Goal: Find specific page/section: Find specific page/section

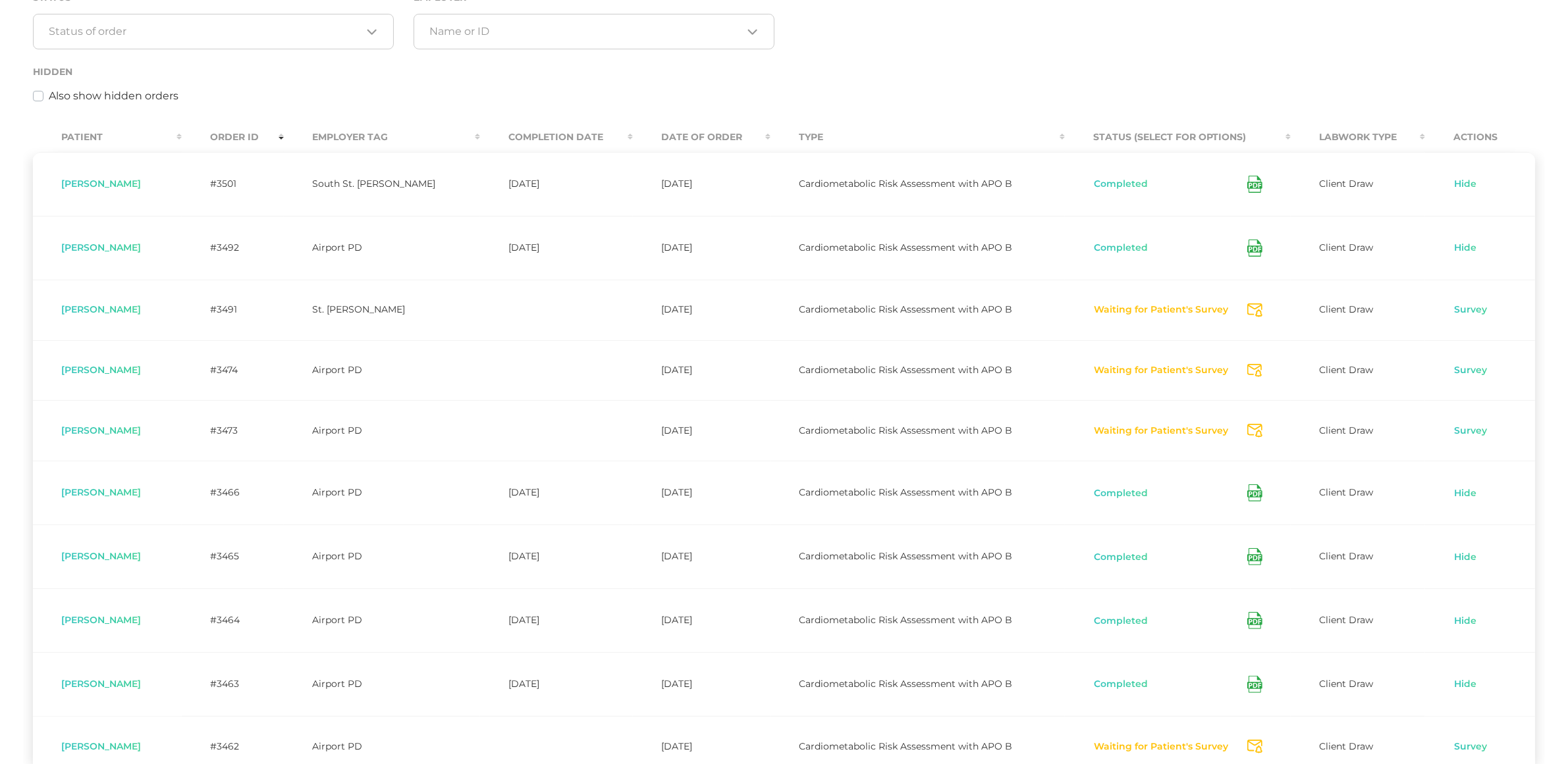
scroll to position [224, 0]
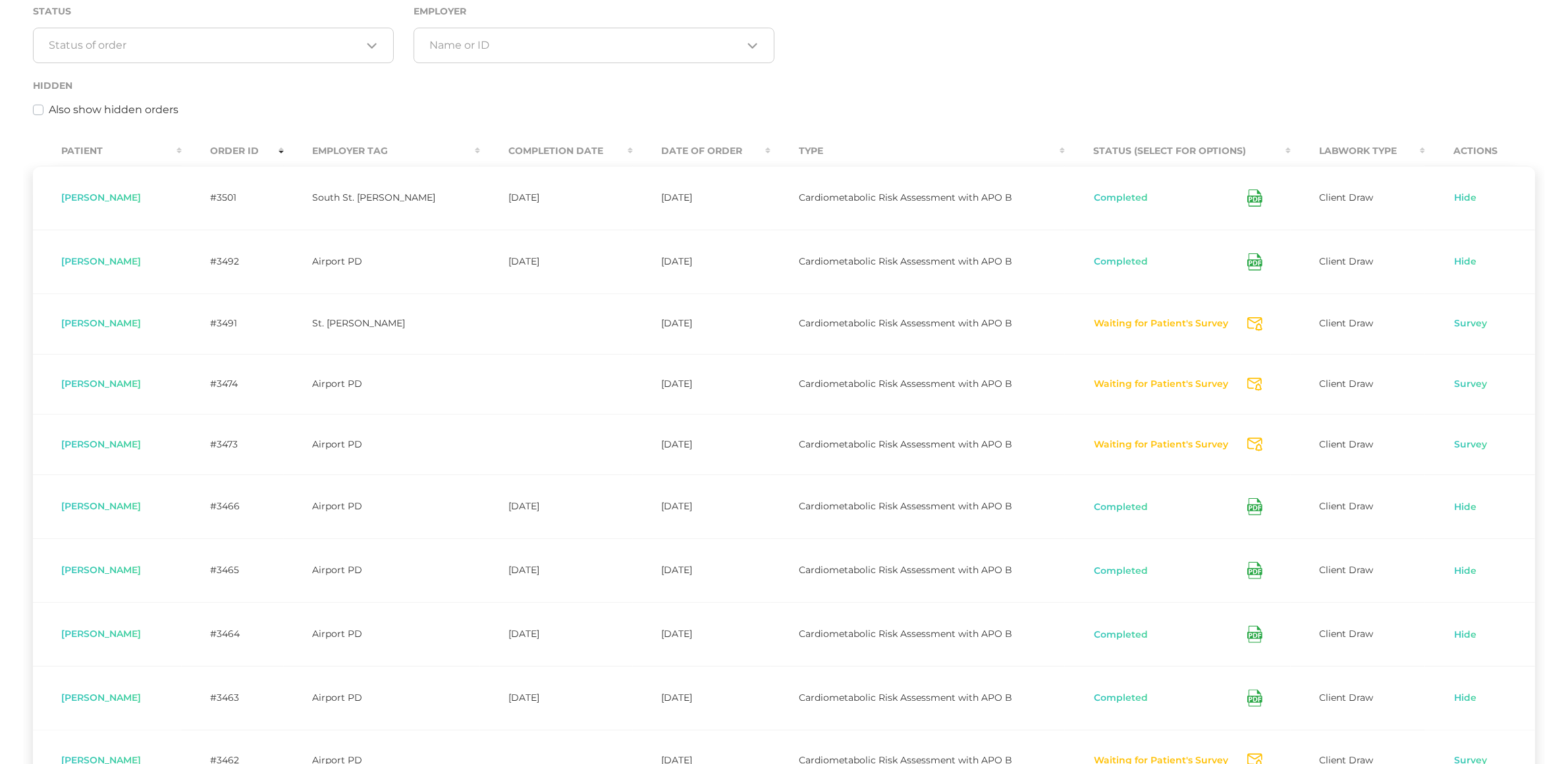
click at [593, 153] on th "Completion Date" at bounding box center [556, 150] width 153 height 29
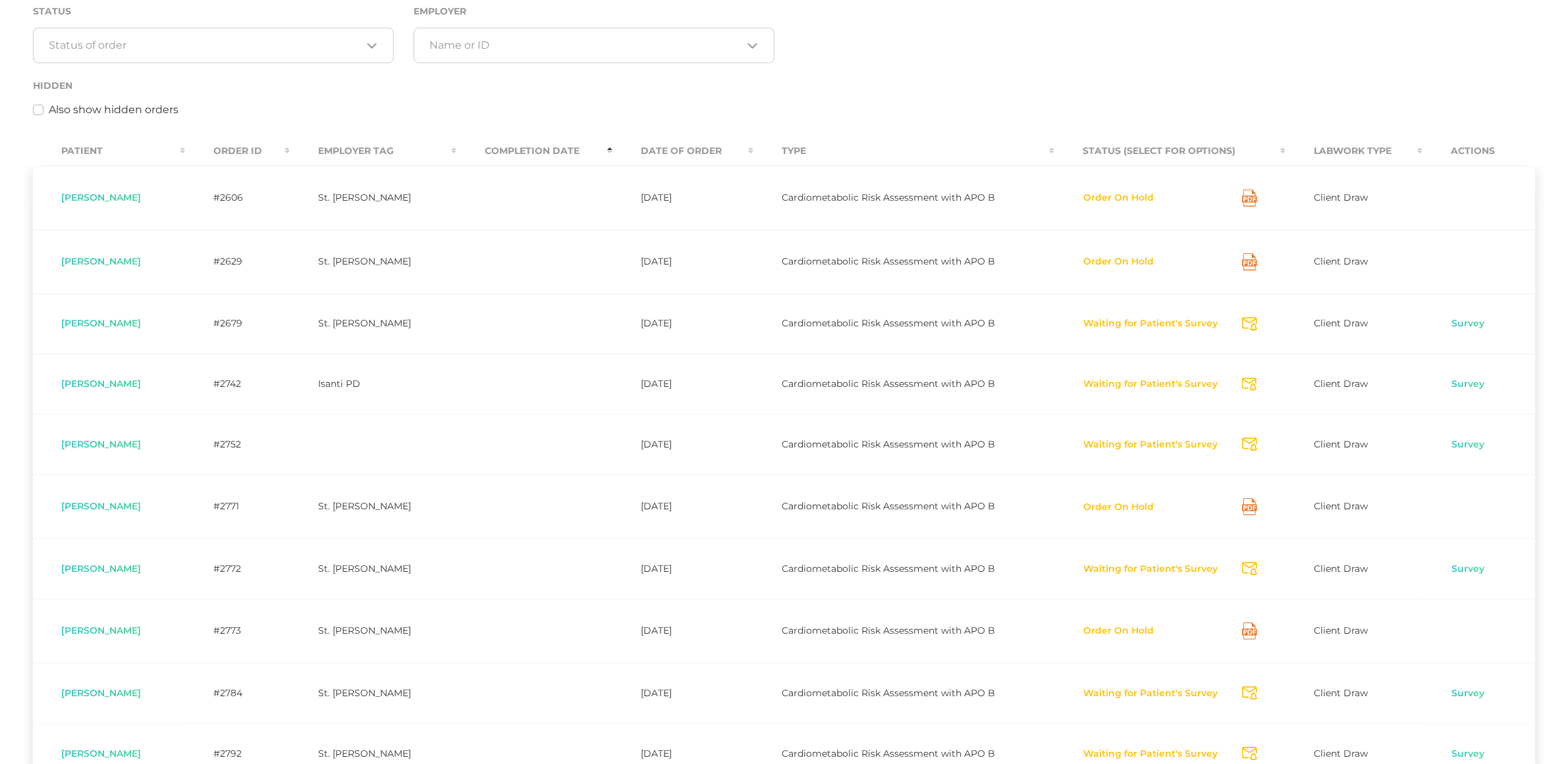
click at [593, 153] on th "Completion Date" at bounding box center [534, 150] width 156 height 29
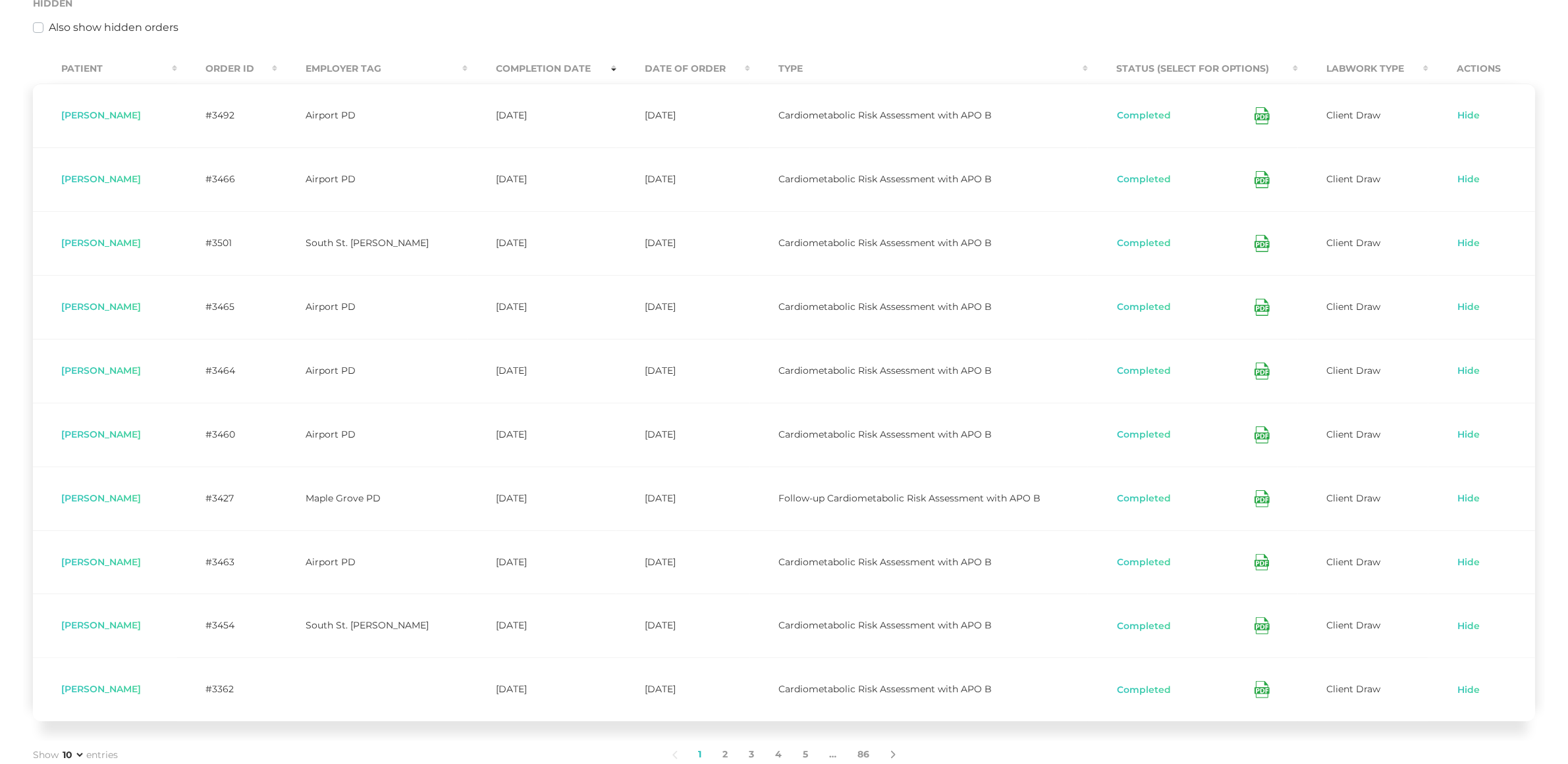
scroll to position [389, 0]
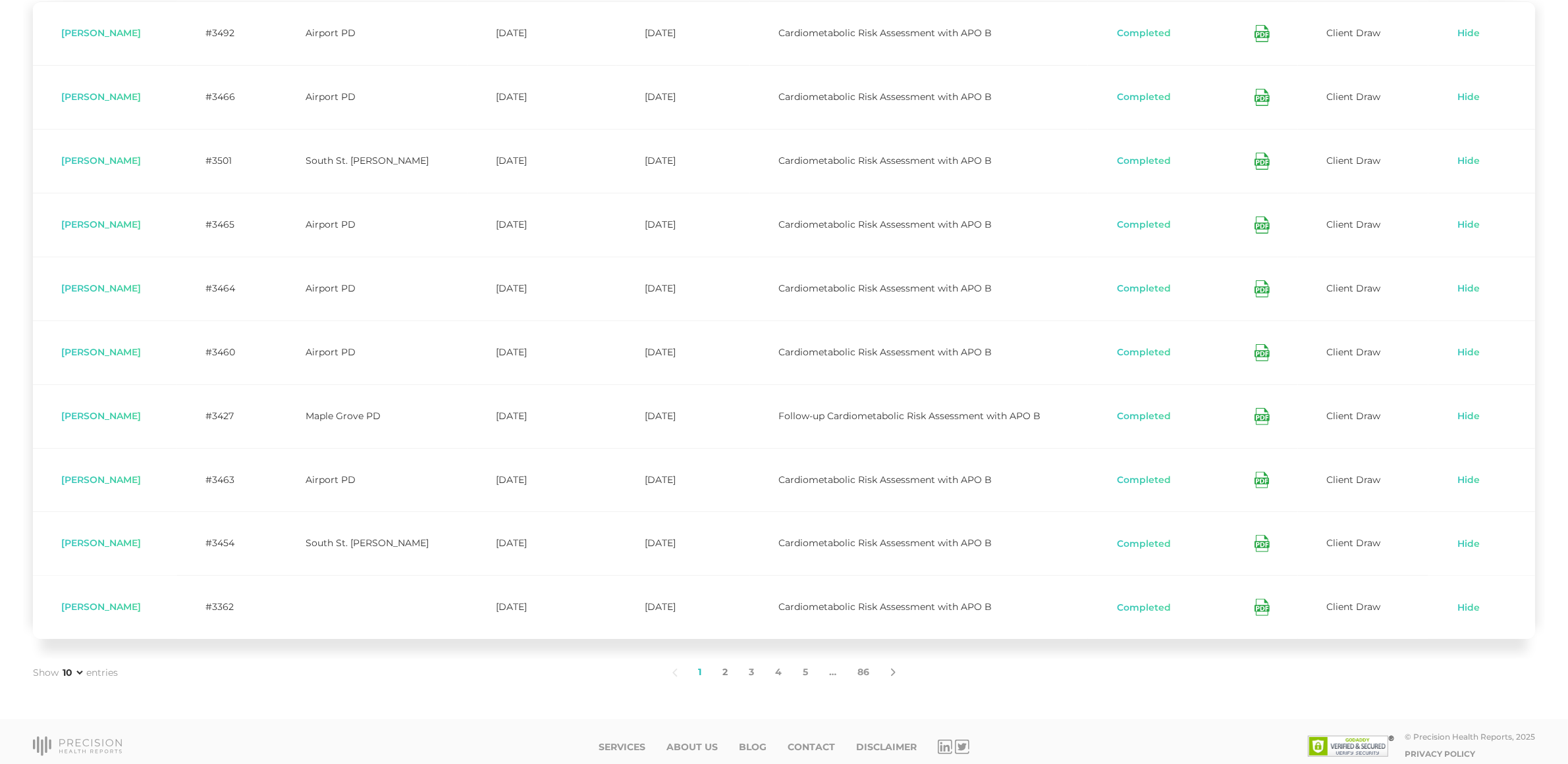
click at [727, 685] on link "2" at bounding box center [725, 672] width 26 height 28
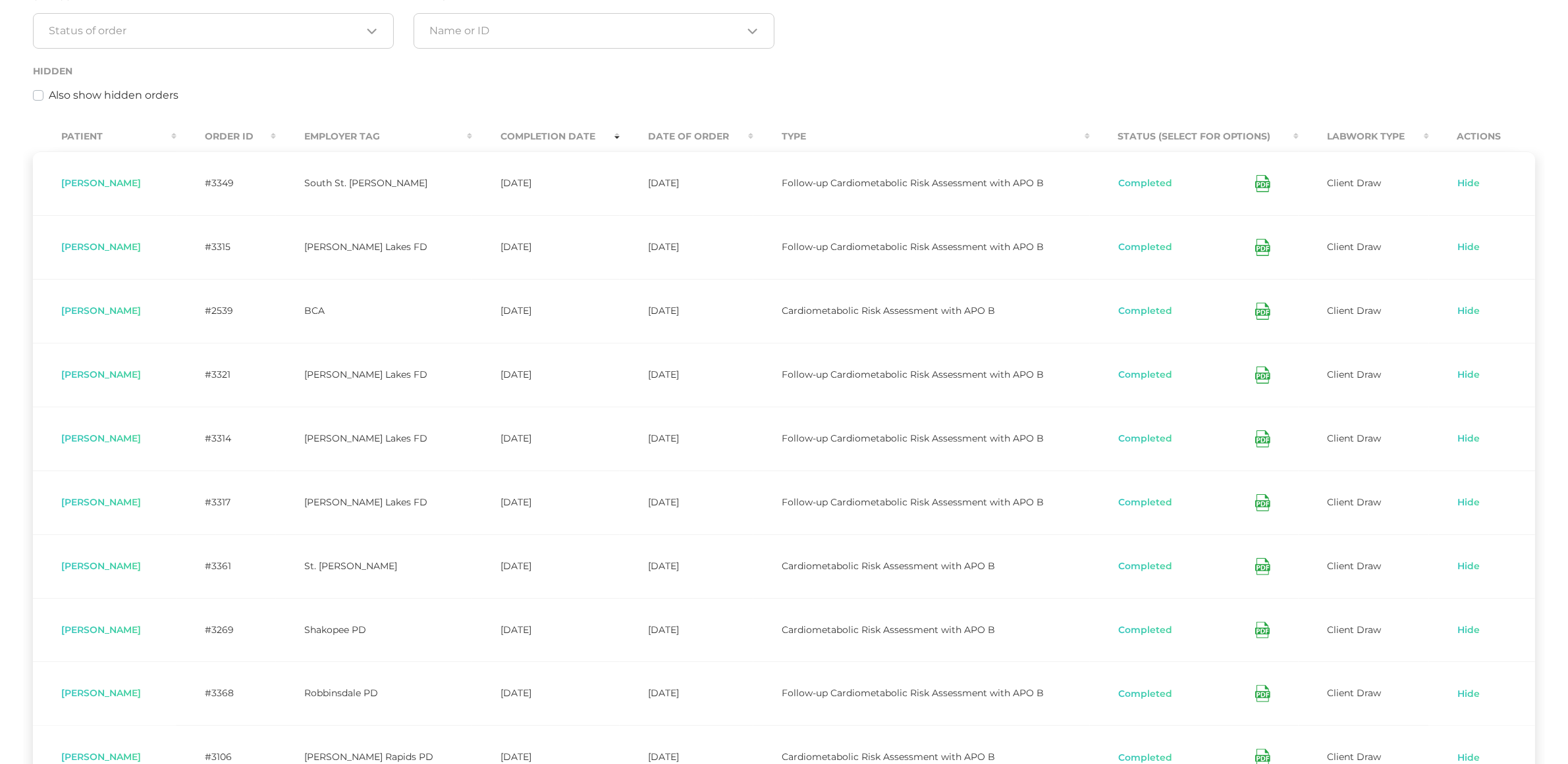
scroll to position [33, 0]
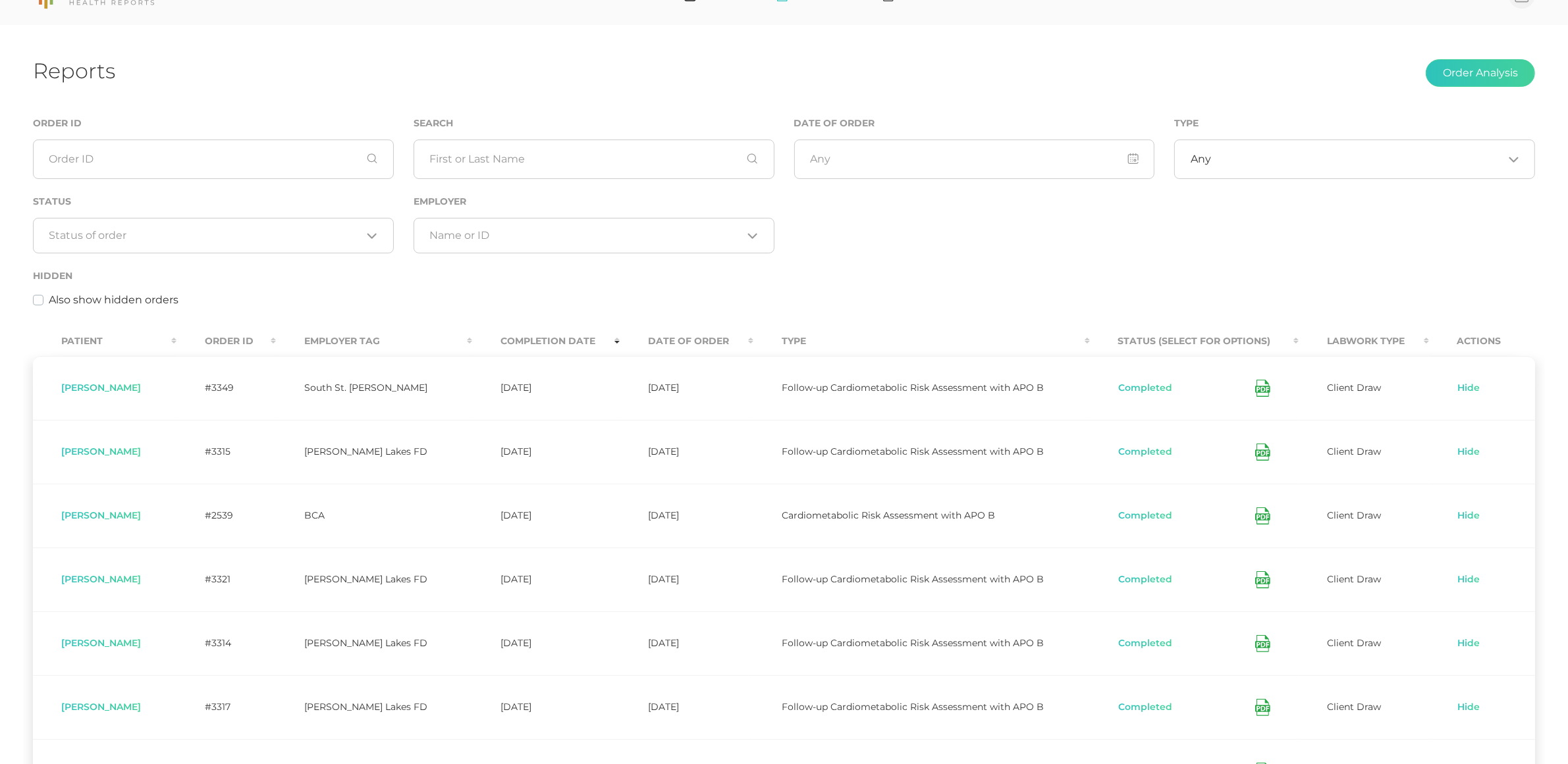
click at [534, 337] on th "Completion Date" at bounding box center [546, 341] width 148 height 29
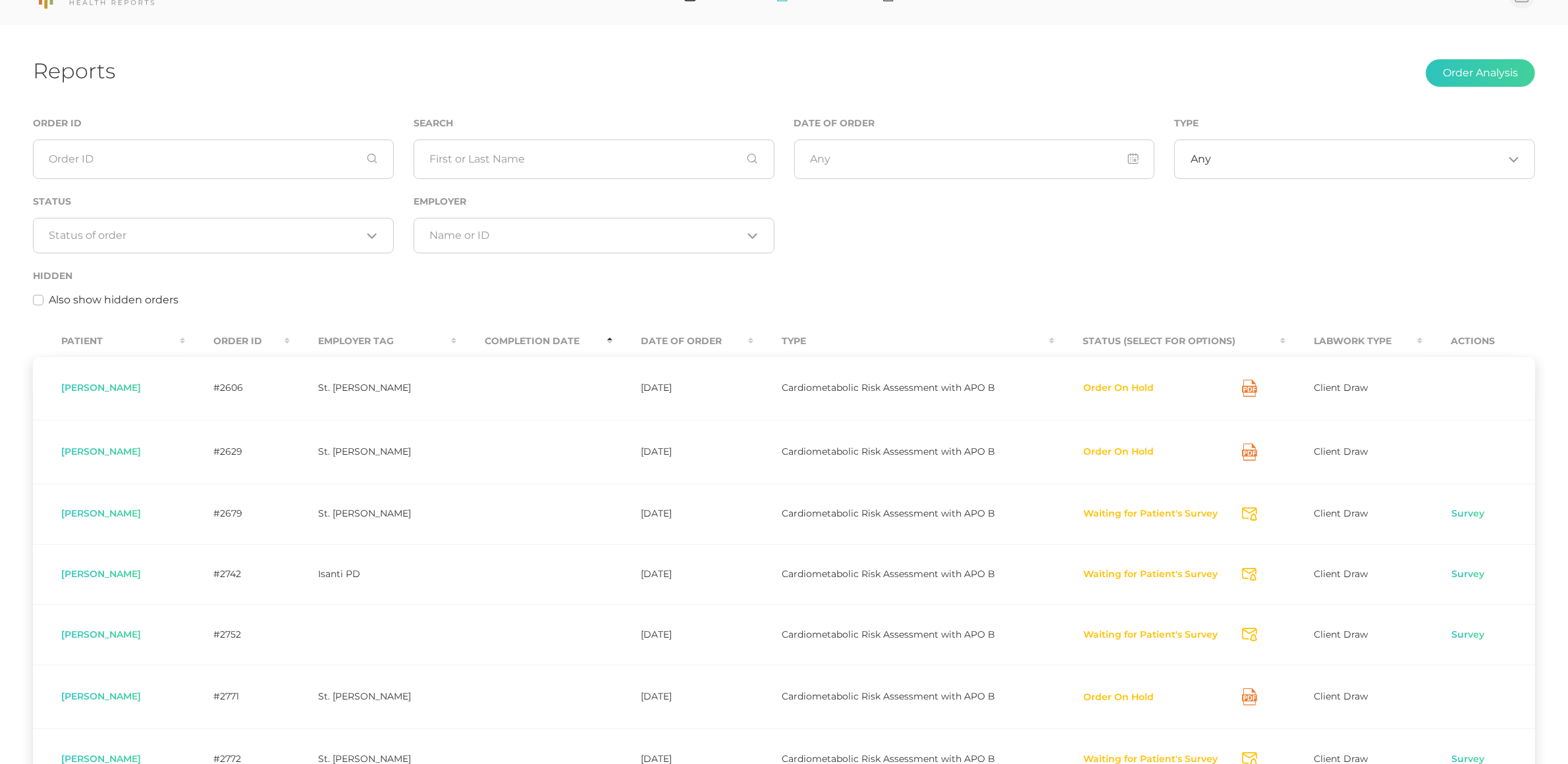
click at [500, 349] on th "Completion Date" at bounding box center [534, 341] width 156 height 29
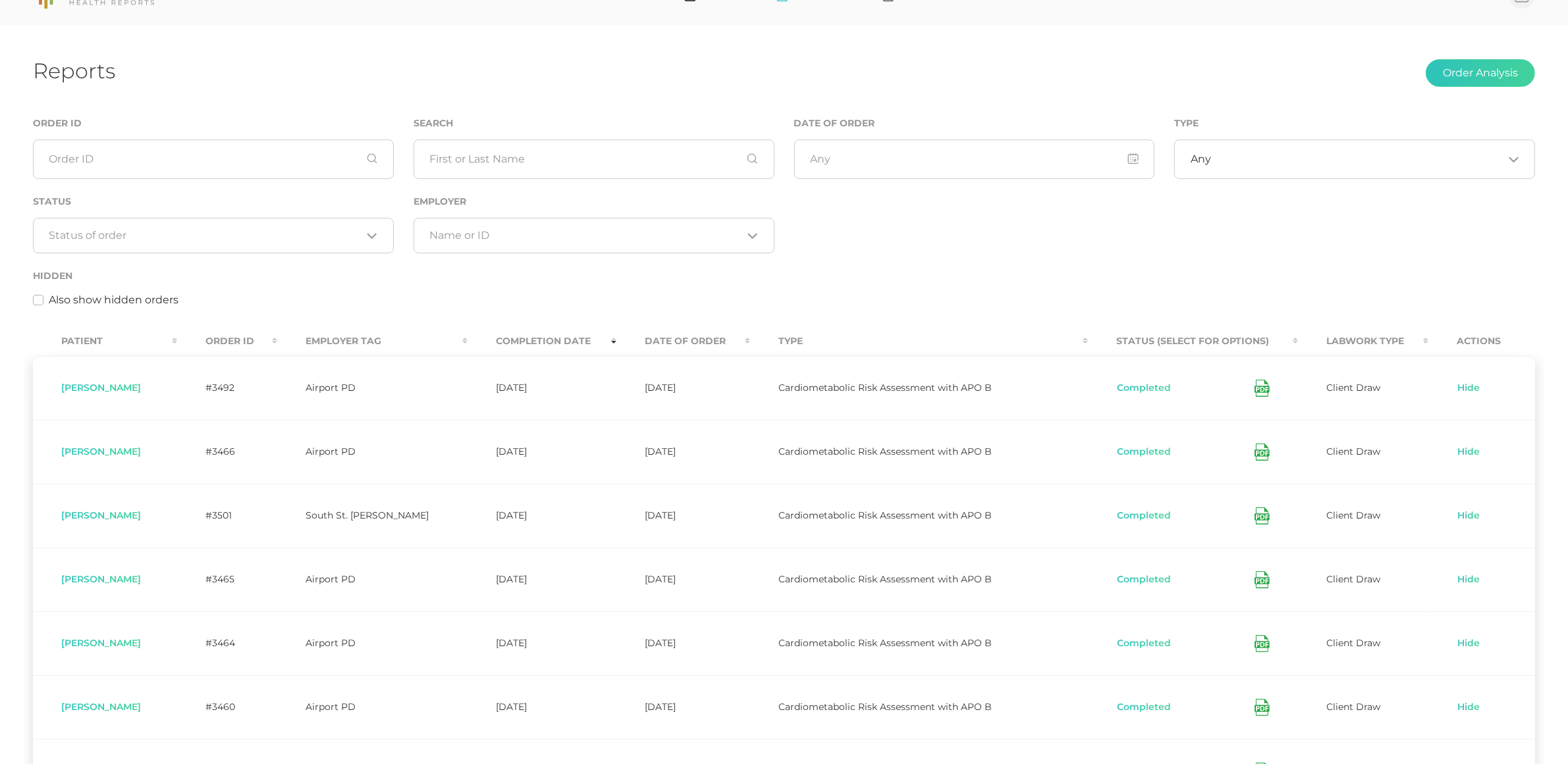
click at [1161, 343] on th "Status (Select for Options)" at bounding box center [1193, 341] width 210 height 29
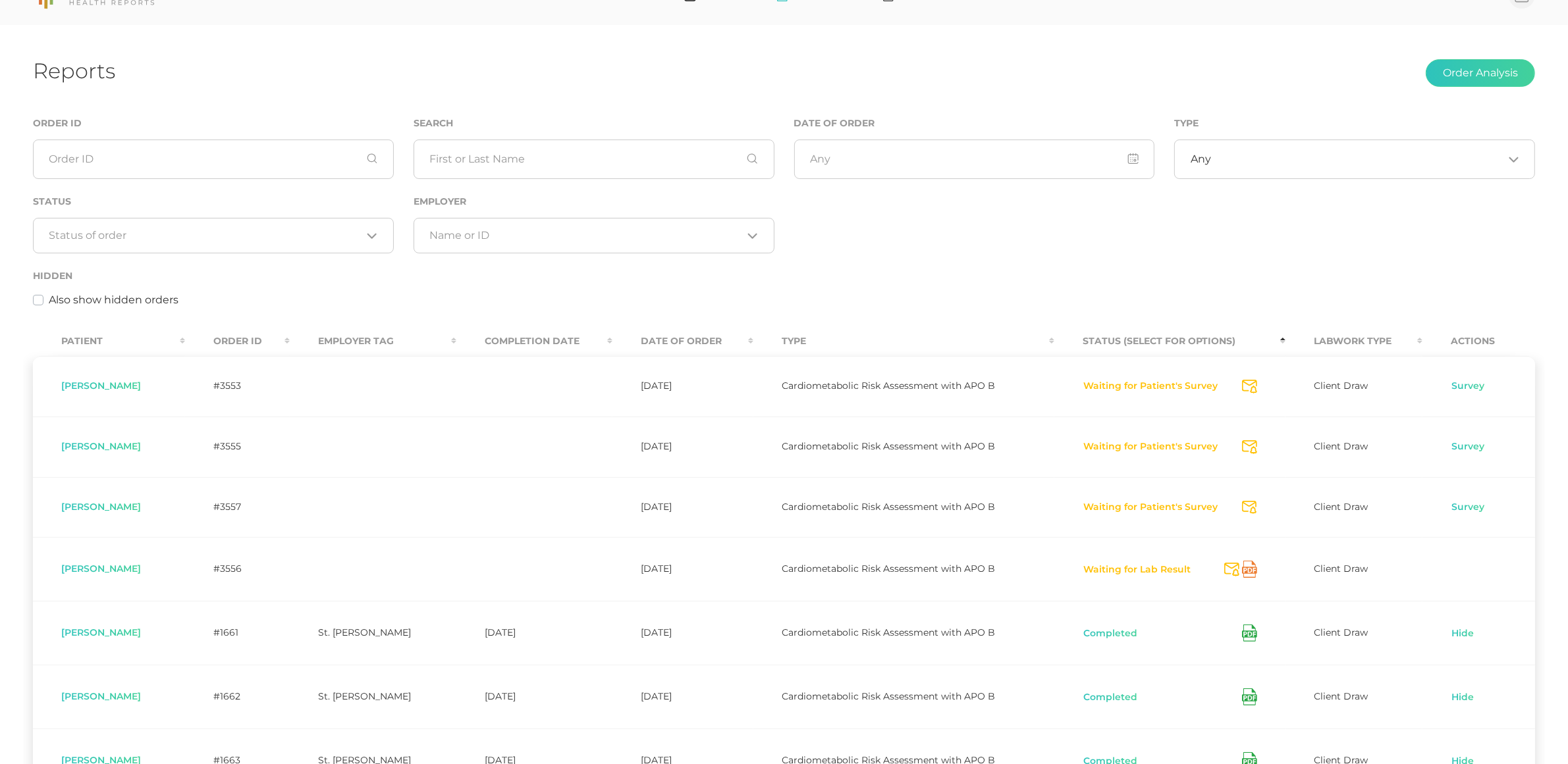
click at [686, 338] on th "Date Of Order" at bounding box center [682, 341] width 141 height 29
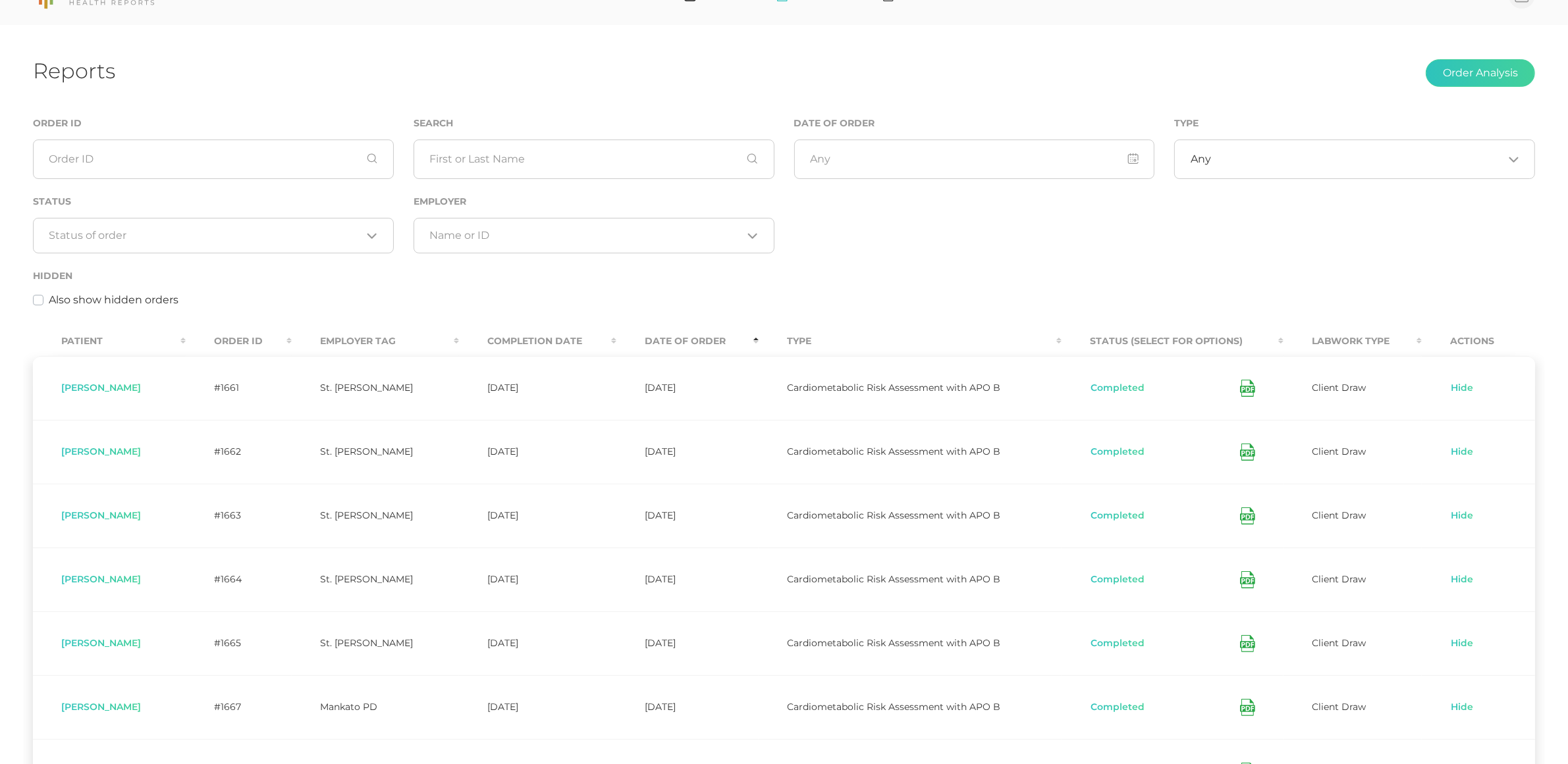
click at [564, 337] on th "Completion Date" at bounding box center [538, 341] width 157 height 29
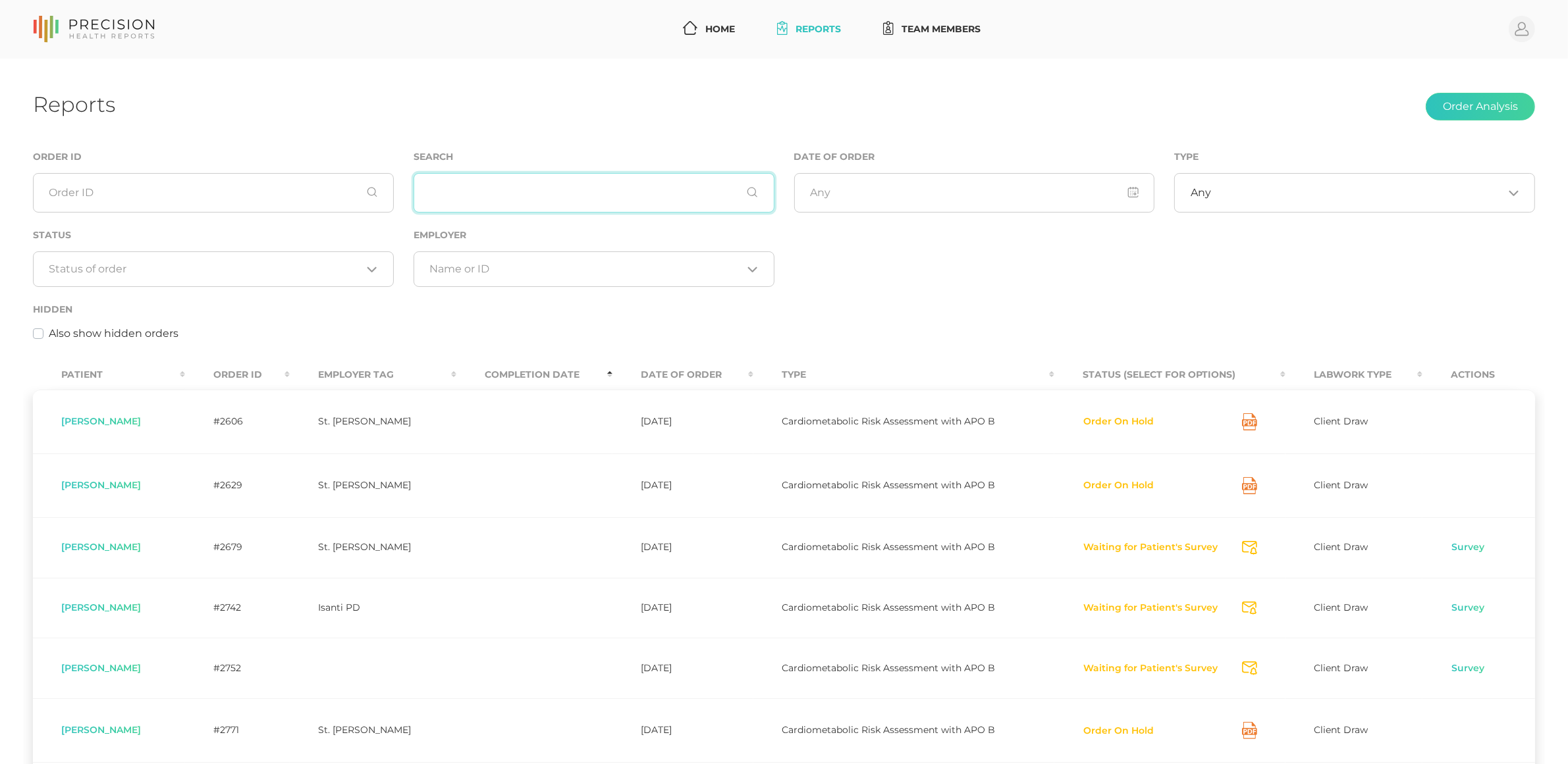
click at [447, 195] on input "text" at bounding box center [595, 192] width 361 height 39
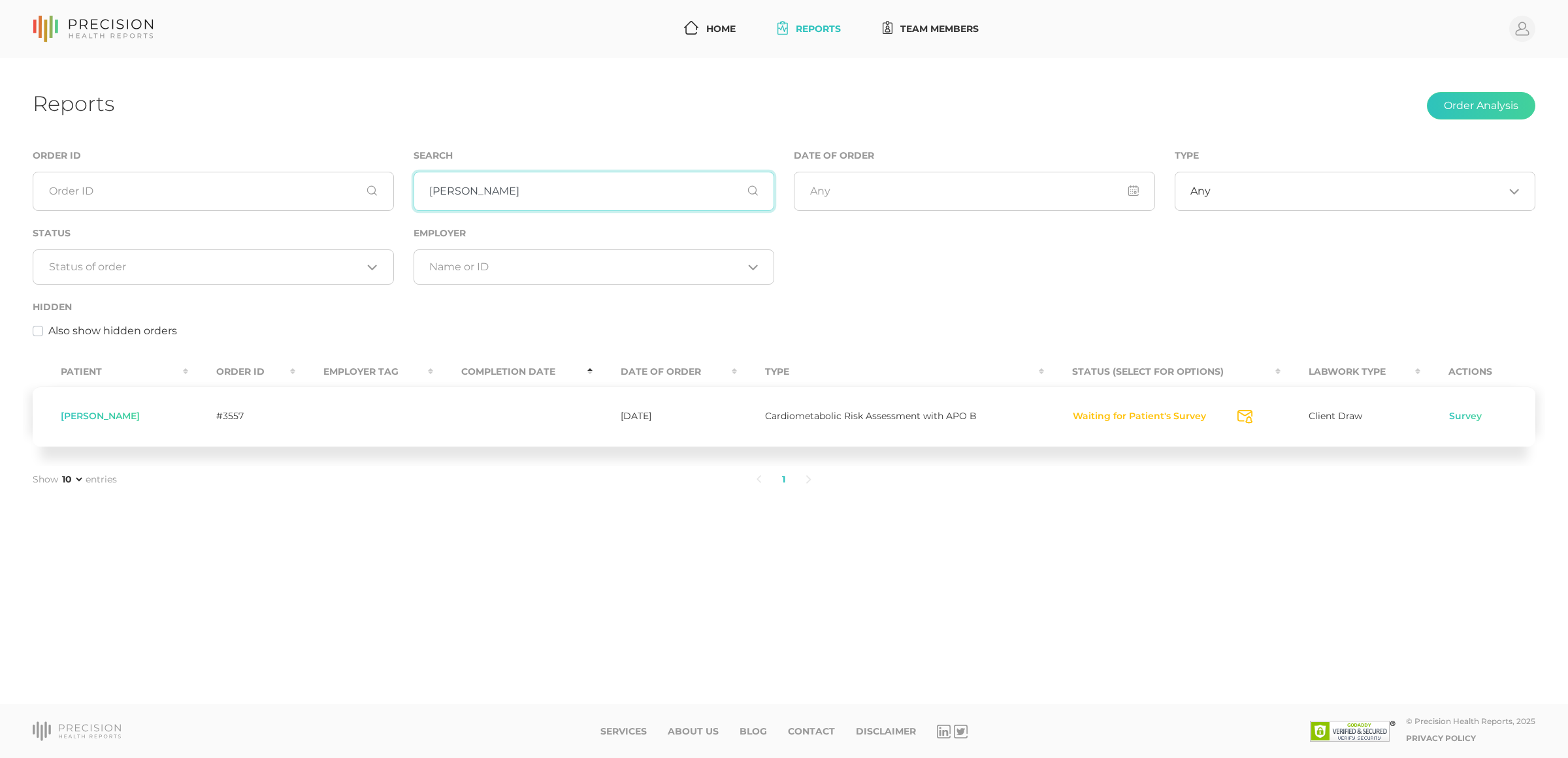
click at [461, 194] on input "jeffrey di" at bounding box center [593, 191] width 361 height 39
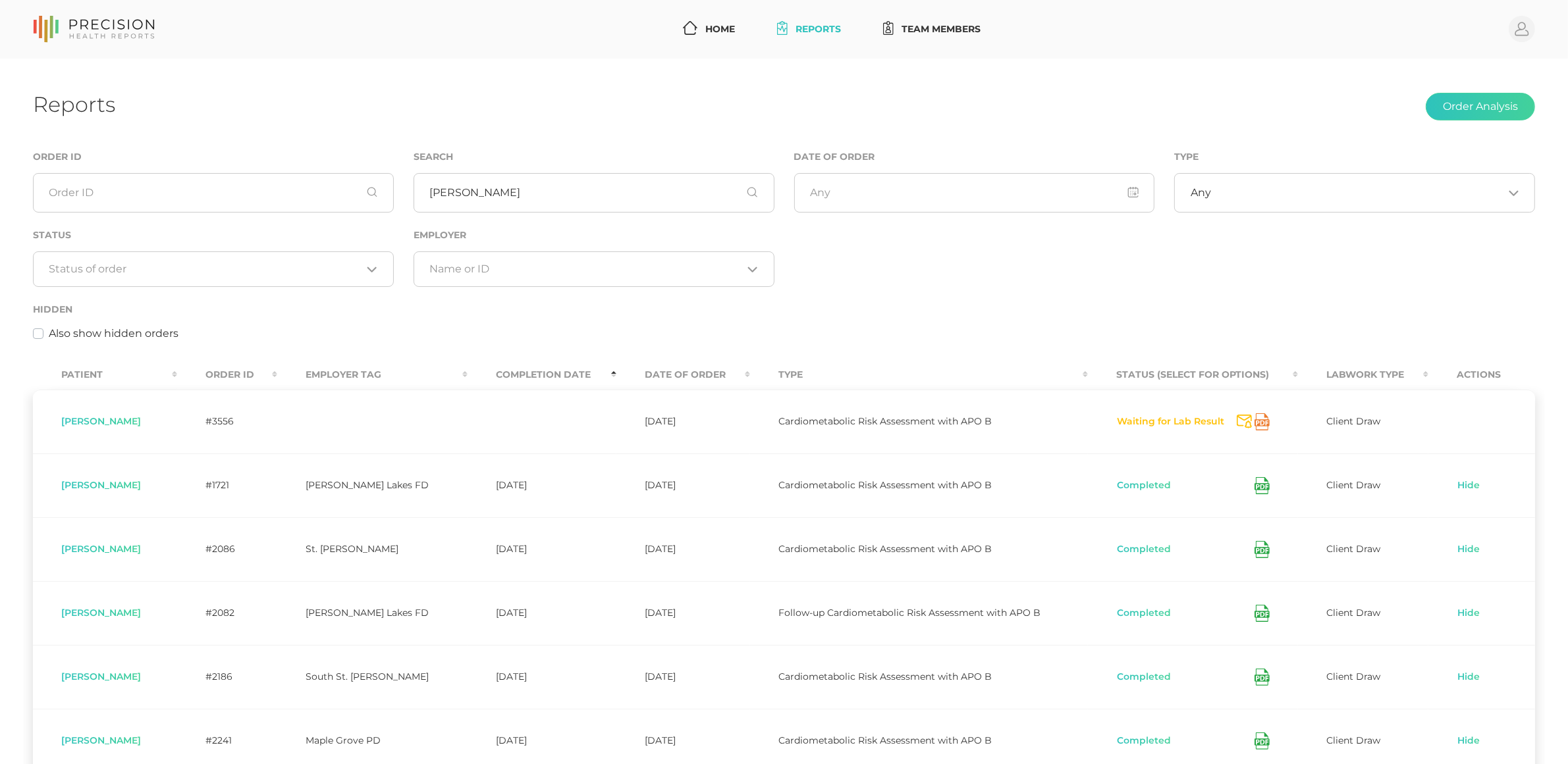
click at [1258, 421] on icon at bounding box center [1262, 422] width 15 height 17
click at [452, 195] on input "matthew" at bounding box center [595, 192] width 361 height 39
type input "o"
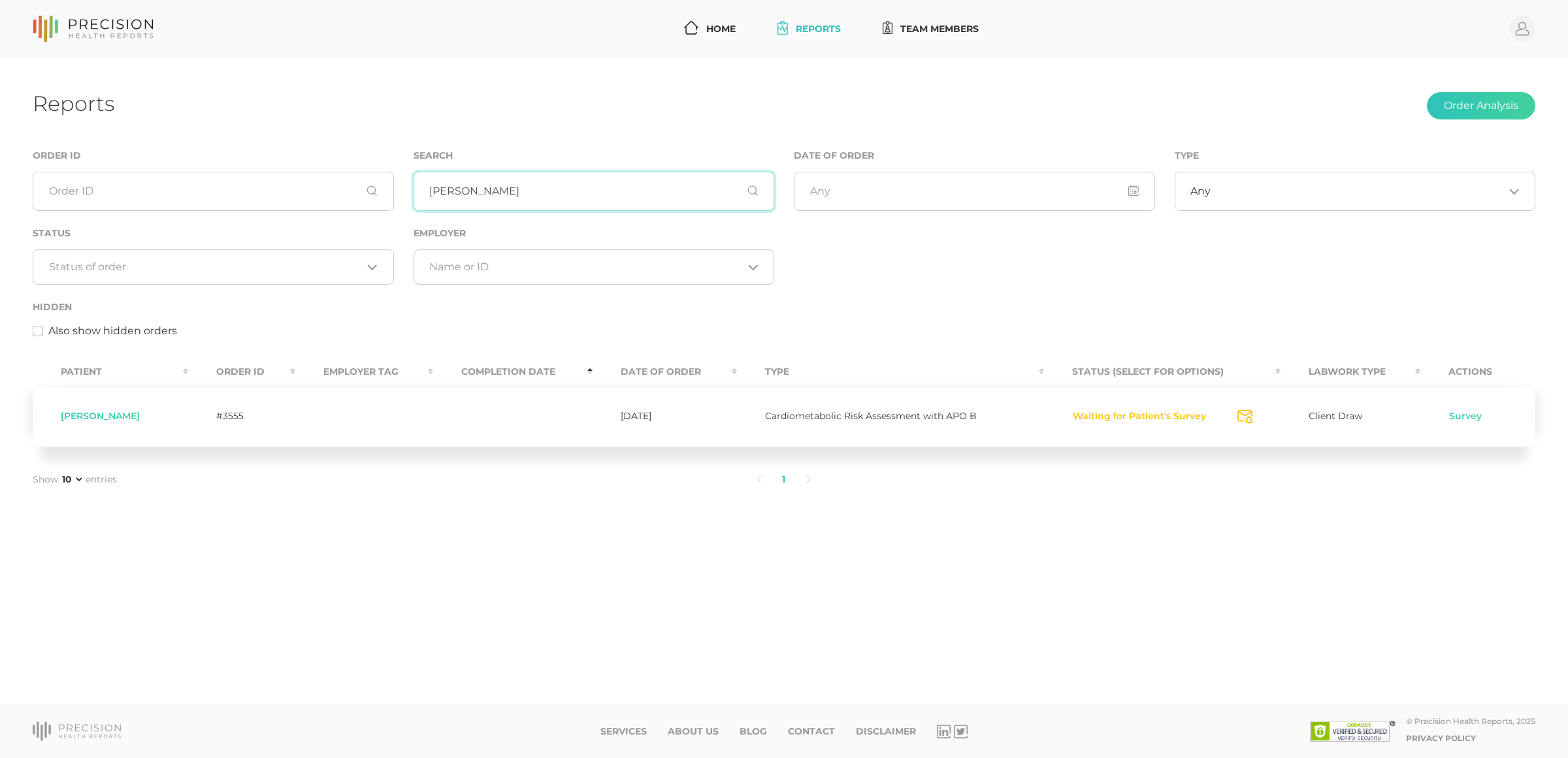
click at [469, 197] on input "paul dona" at bounding box center [593, 191] width 361 height 39
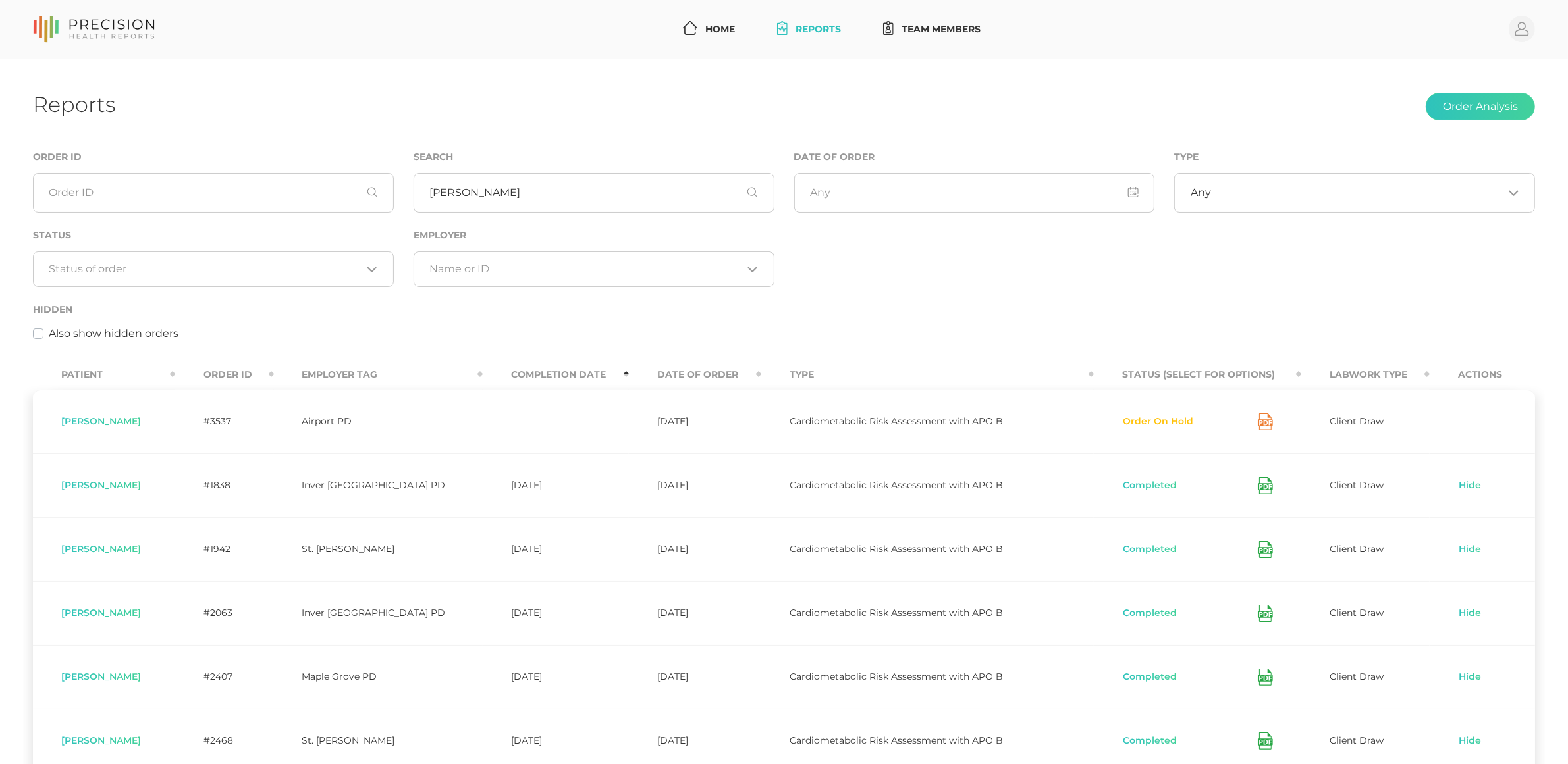
click at [1269, 429] on icon at bounding box center [1265, 422] width 15 height 17
click at [529, 198] on input "joseph mil" at bounding box center [595, 192] width 361 height 39
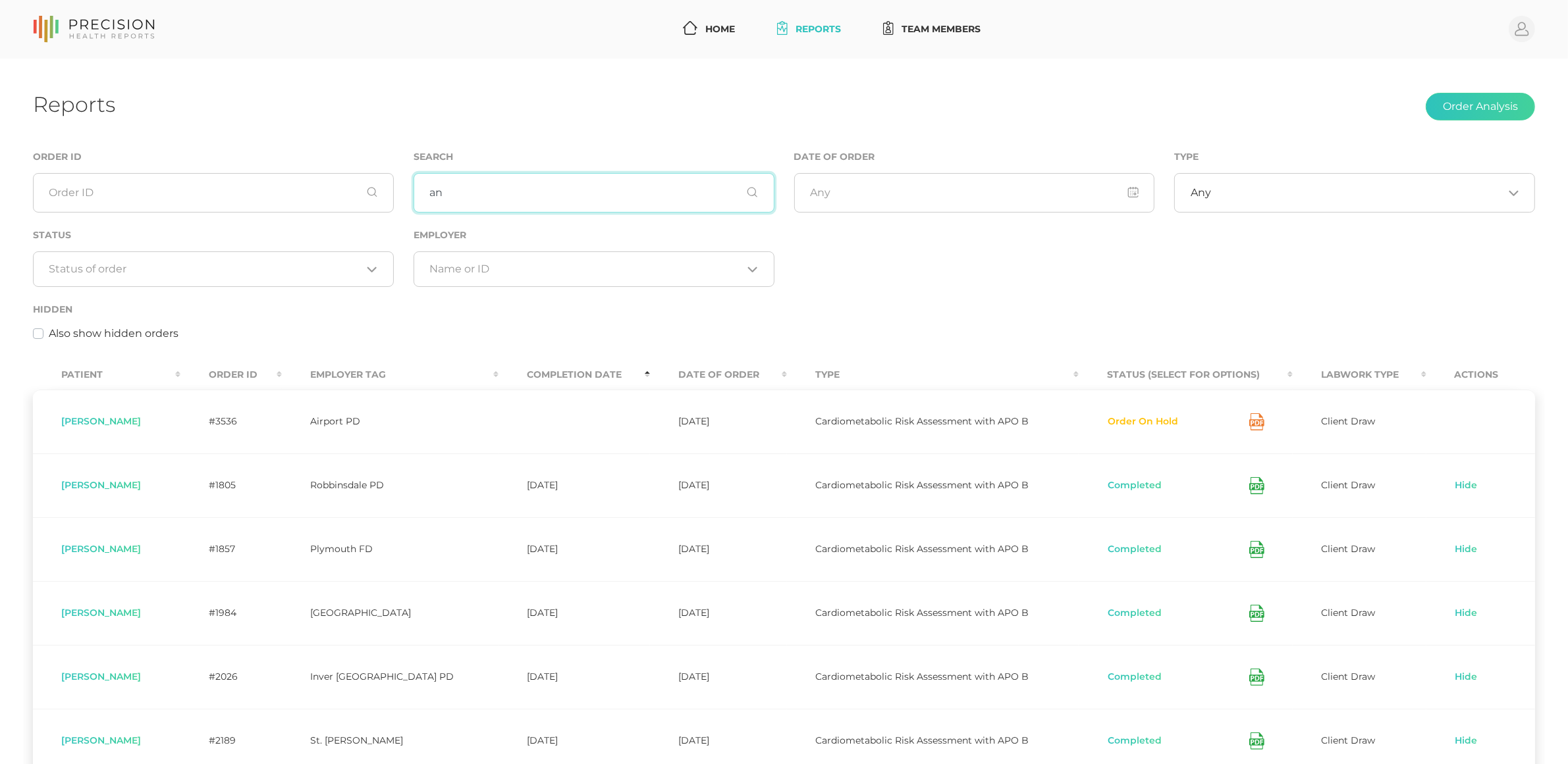
type input "a"
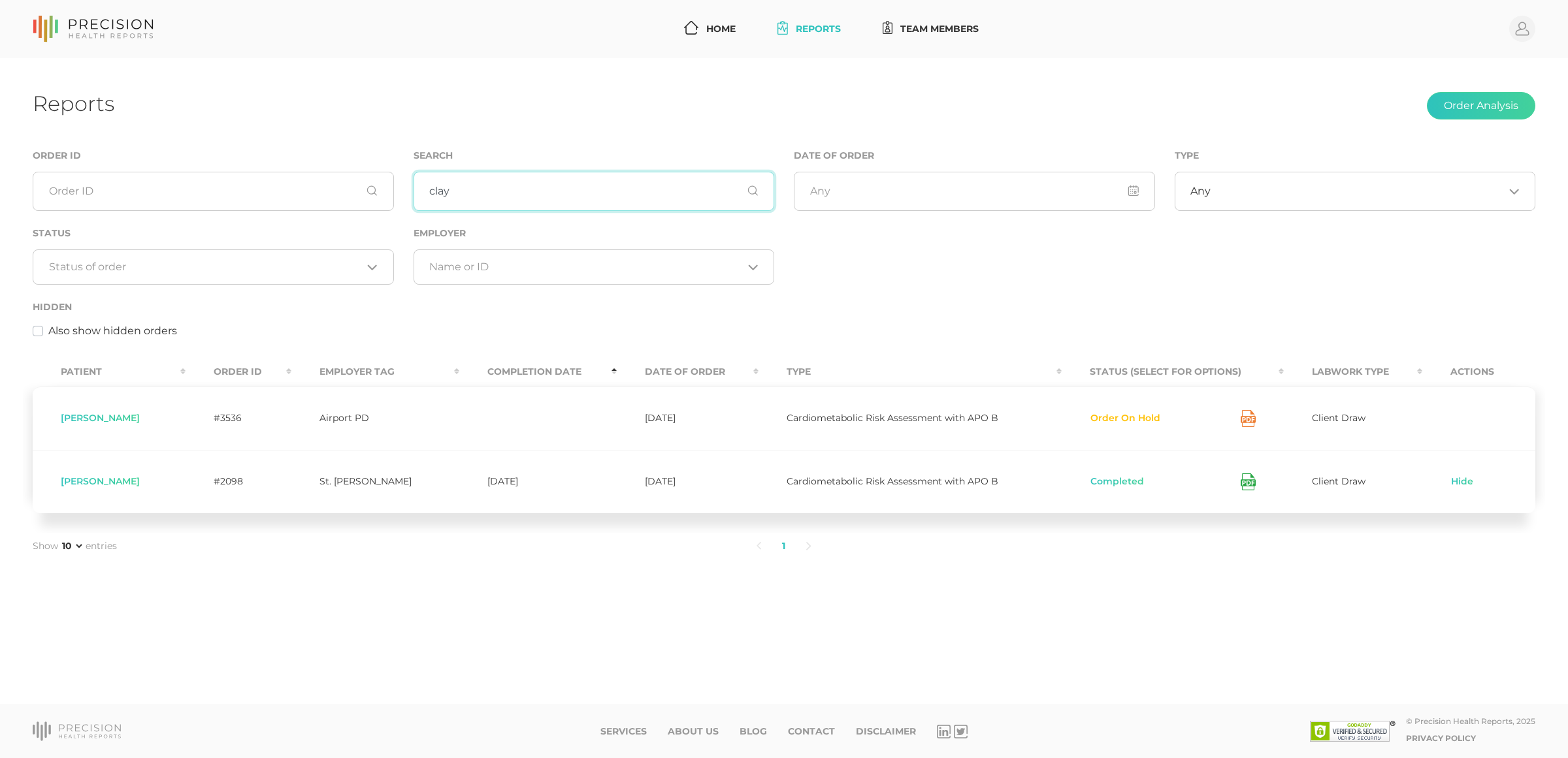
click at [451, 199] on input "clay" at bounding box center [593, 191] width 361 height 39
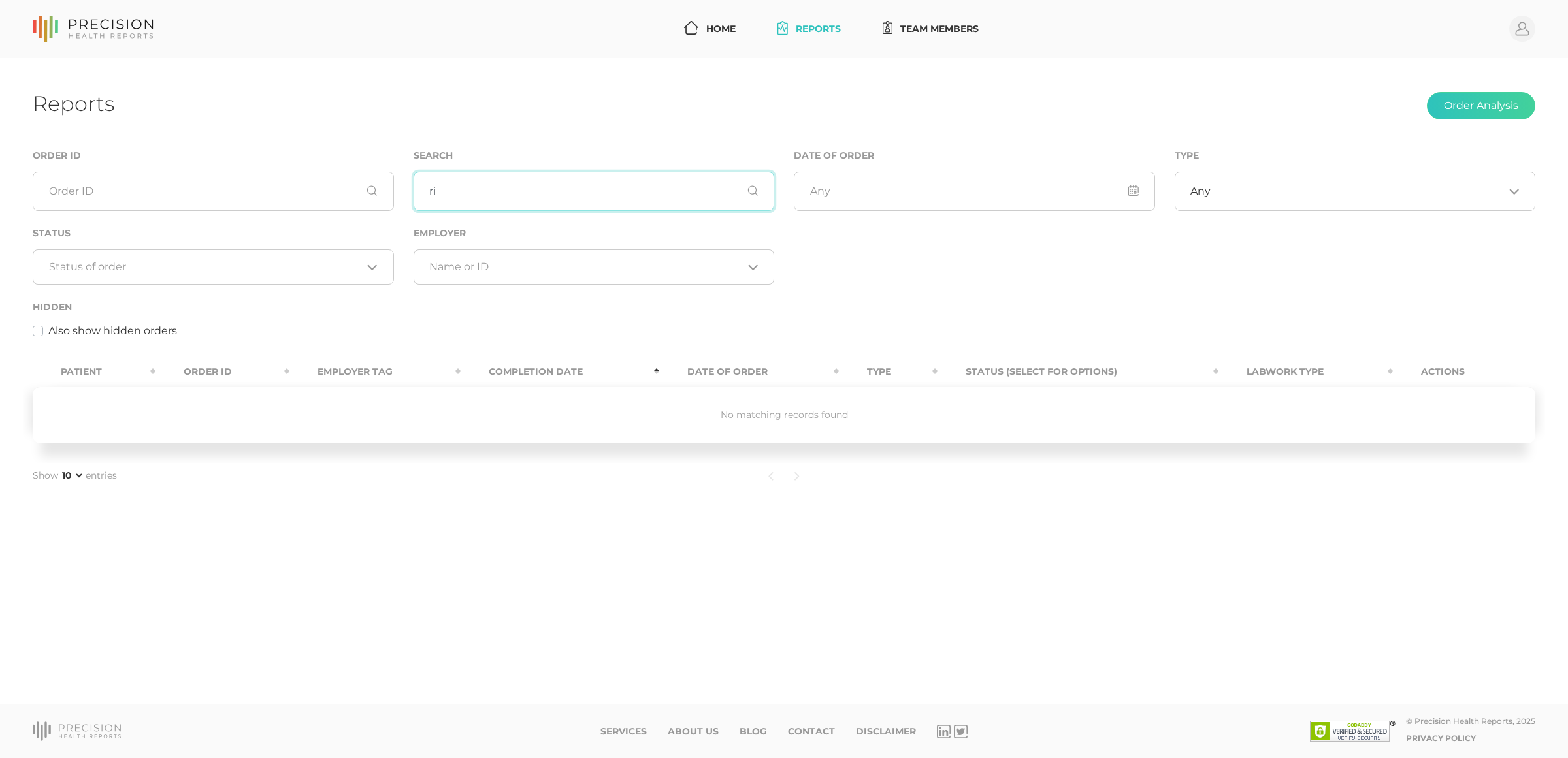
type input "r"
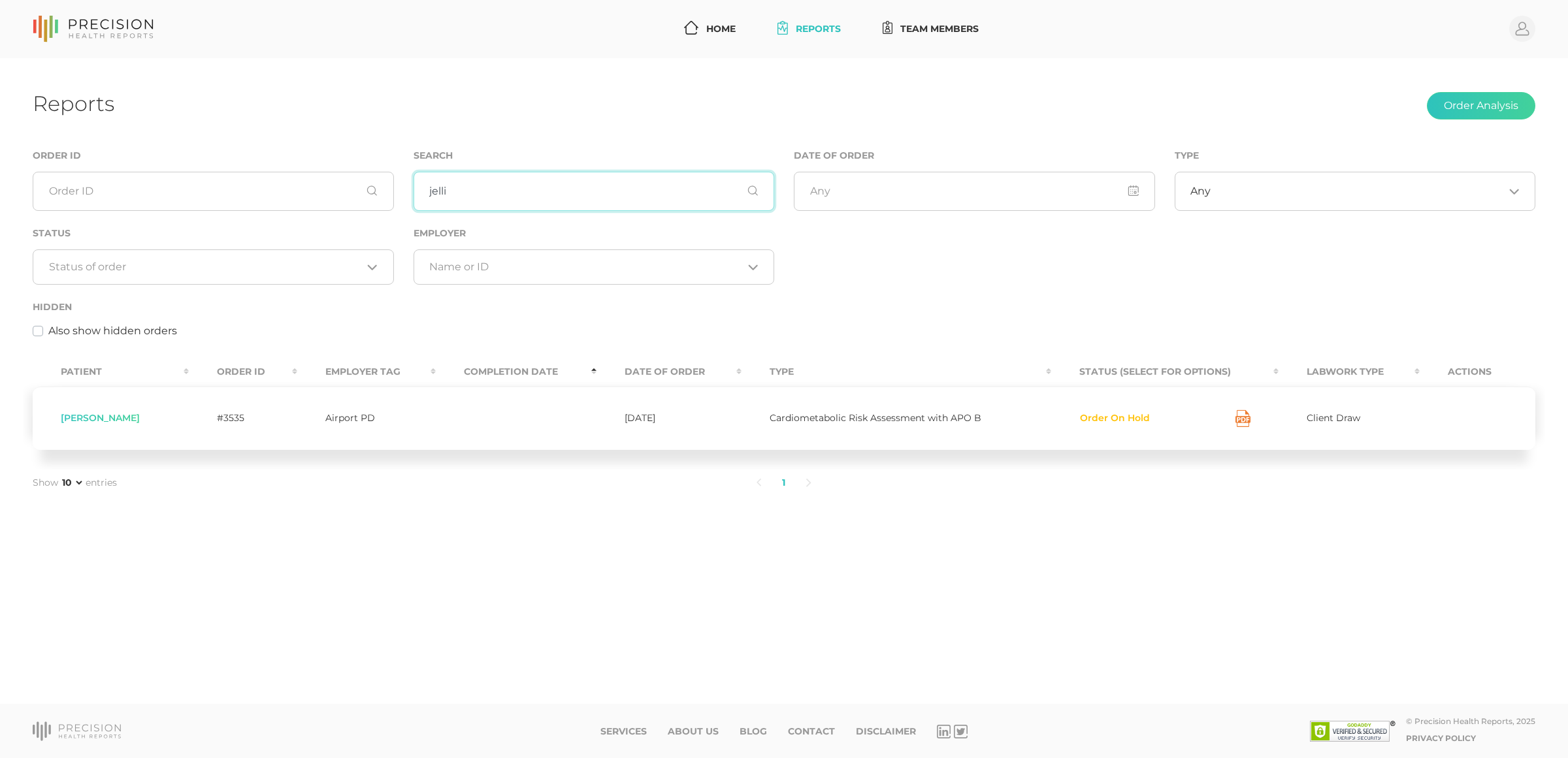
click at [484, 181] on input "jelli" at bounding box center [593, 191] width 361 height 39
type input "m"
type input "mitchell nel"
click at [1247, 420] on icon at bounding box center [1254, 419] width 15 height 17
